Goal: Task Accomplishment & Management: Manage account settings

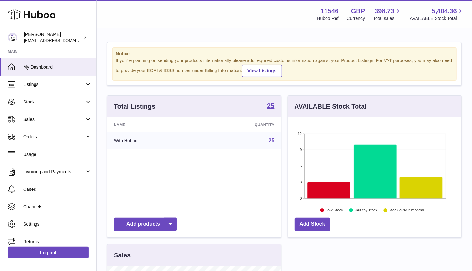
scroll to position [100, 174]
click at [36, 100] on span "Stock" at bounding box center [54, 102] width 62 height 6
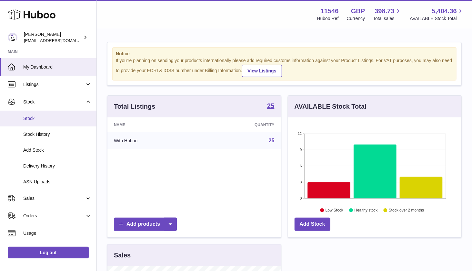
click at [33, 118] on span "Stock" at bounding box center [57, 118] width 68 height 6
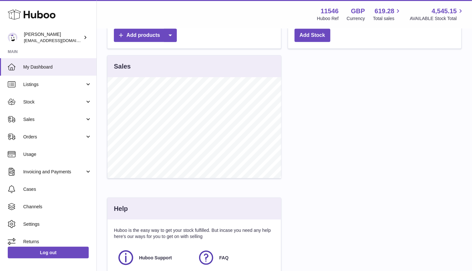
scroll to position [275, 0]
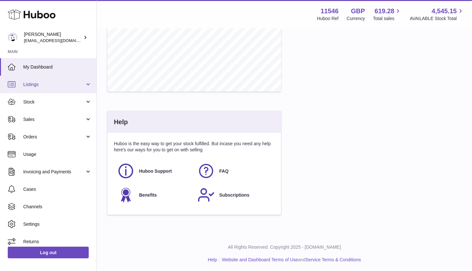
click at [81, 85] on span "Listings" at bounding box center [54, 84] width 62 height 6
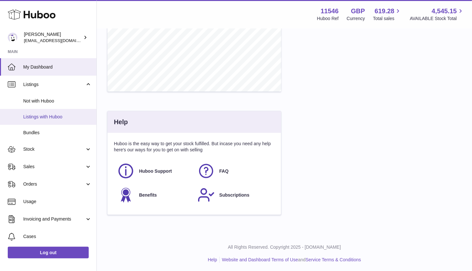
click at [51, 118] on span "Listings with Huboo" at bounding box center [57, 117] width 68 height 6
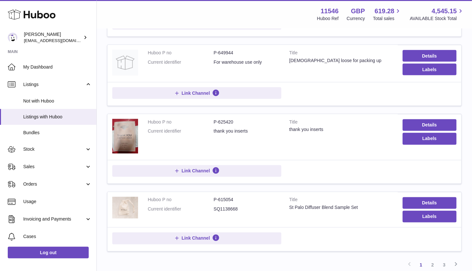
scroll to position [634, 0]
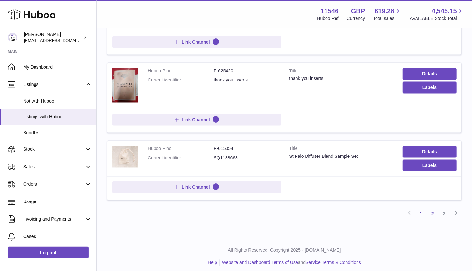
click at [430, 208] on link "2" at bounding box center [433, 214] width 12 height 12
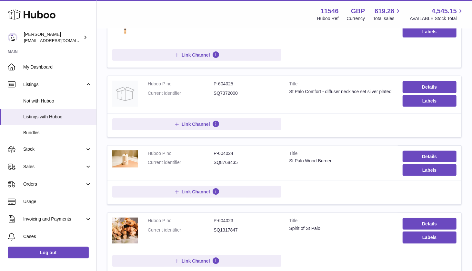
scroll to position [274, 0]
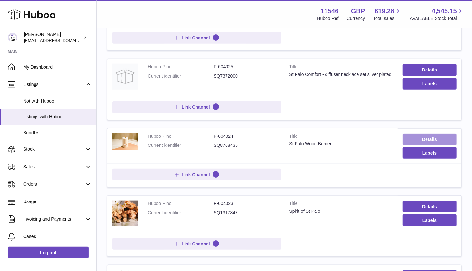
click at [412, 135] on link "Details" at bounding box center [430, 139] width 54 height 12
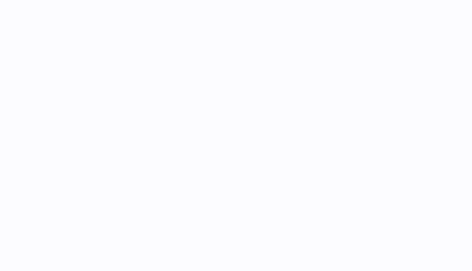
select select "***"
select select "****"
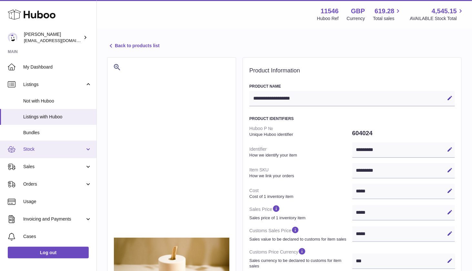
click at [68, 148] on span "Stock" at bounding box center [54, 149] width 62 height 6
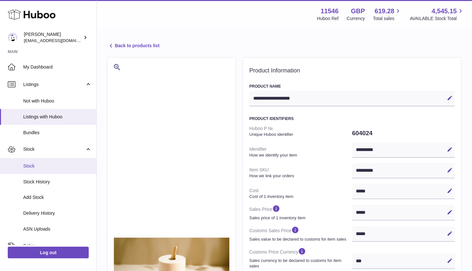
click at [29, 161] on link "Stock" at bounding box center [48, 166] width 97 height 16
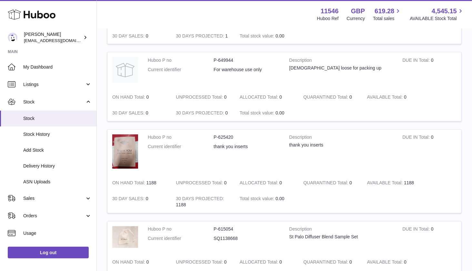
scroll to position [723, 0]
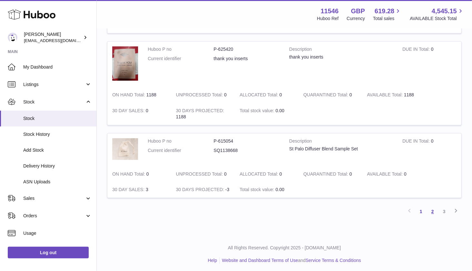
click at [433, 210] on link "2" at bounding box center [433, 211] width 12 height 12
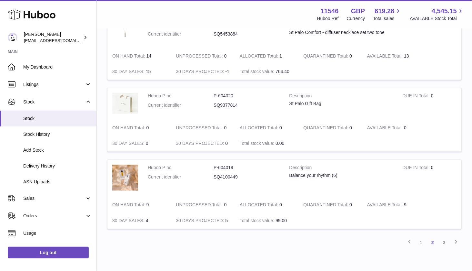
scroll to position [675, 0]
